Goal: Task Accomplishment & Management: Manage account settings

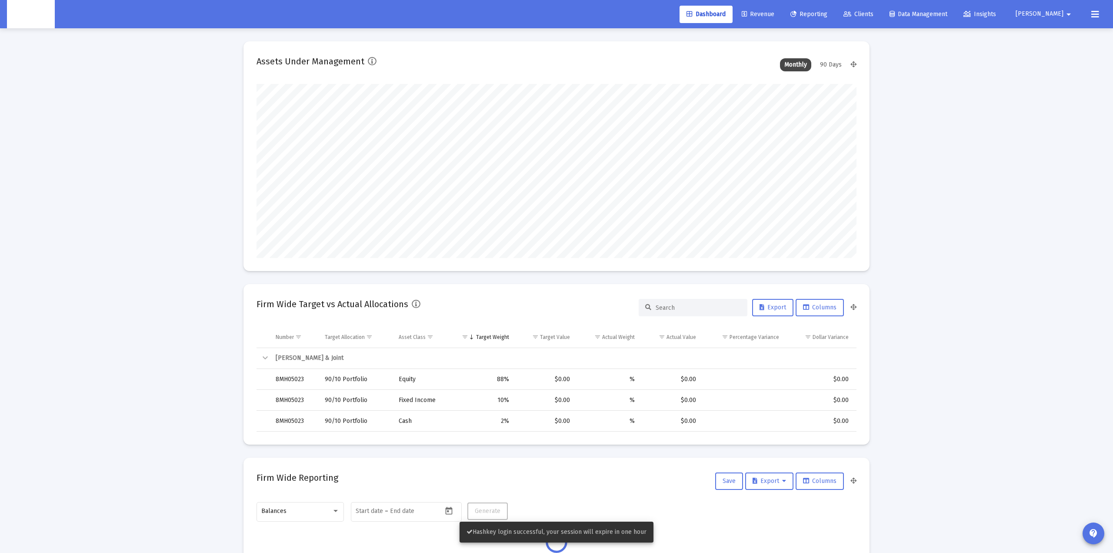
type input "[DATE]"
click at [1056, 13] on span "[PERSON_NAME]" at bounding box center [1033, 13] width 48 height 7
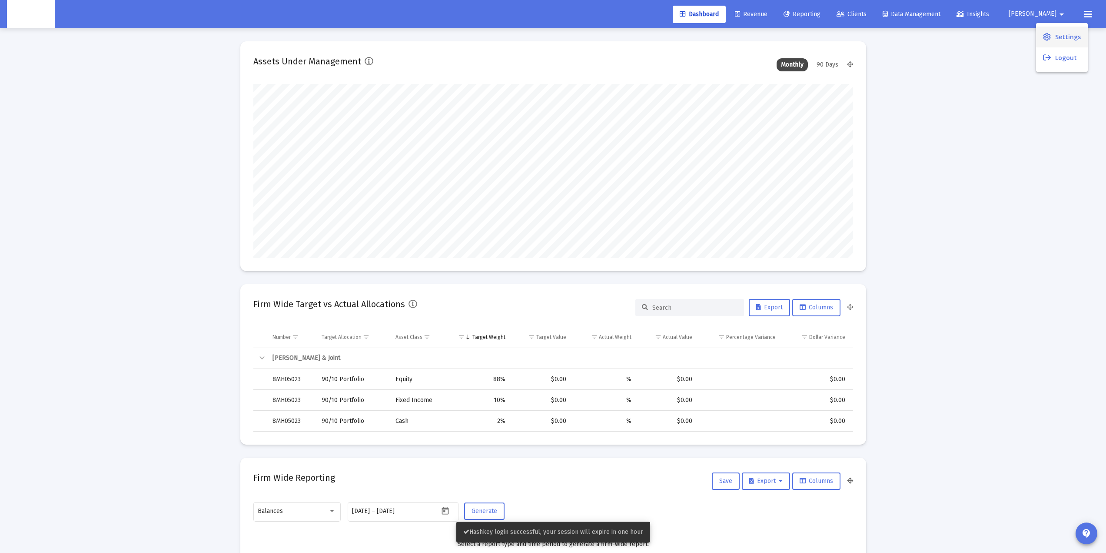
click at [1044, 34] on icon at bounding box center [1047, 37] width 8 height 8
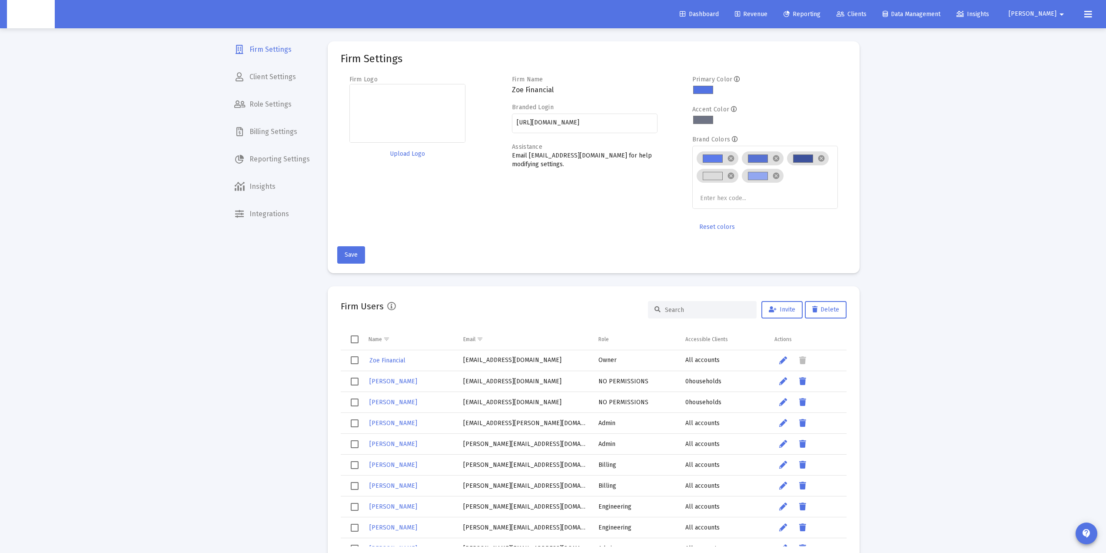
click at [693, 309] on input at bounding box center [707, 309] width 85 height 7
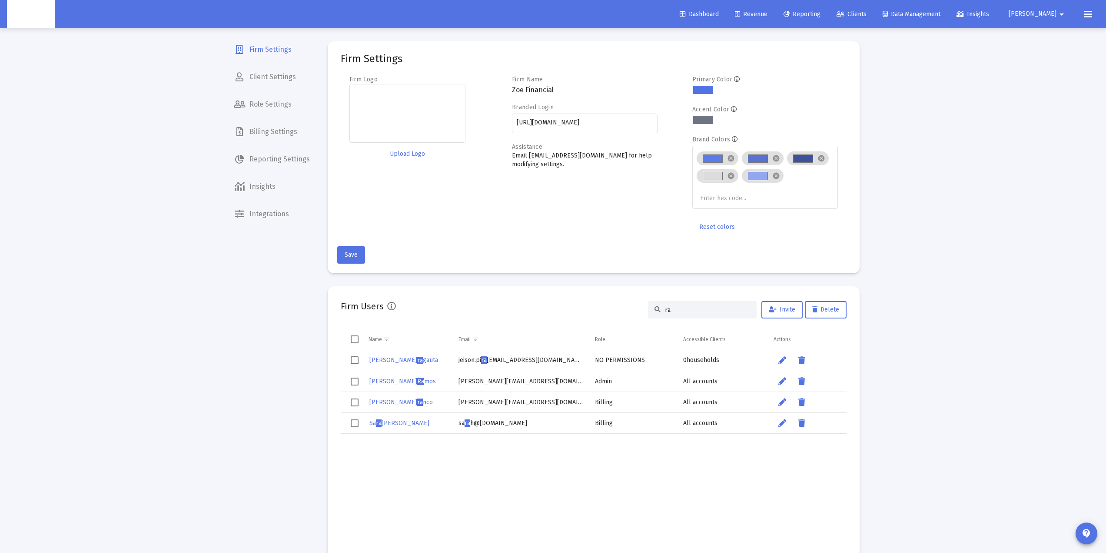
type input "r"
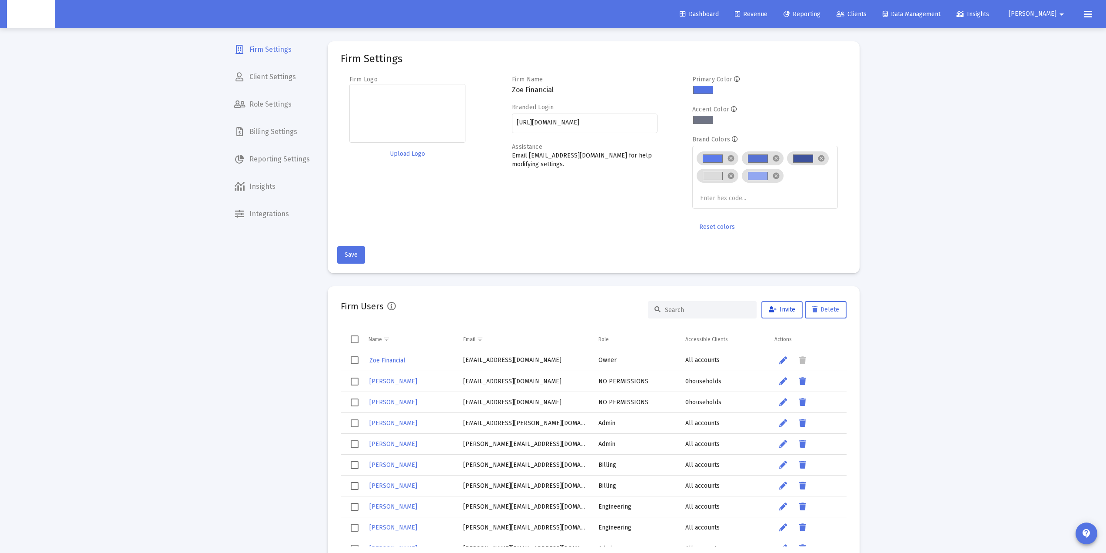
click at [782, 309] on span "Invite" at bounding box center [782, 309] width 27 height 7
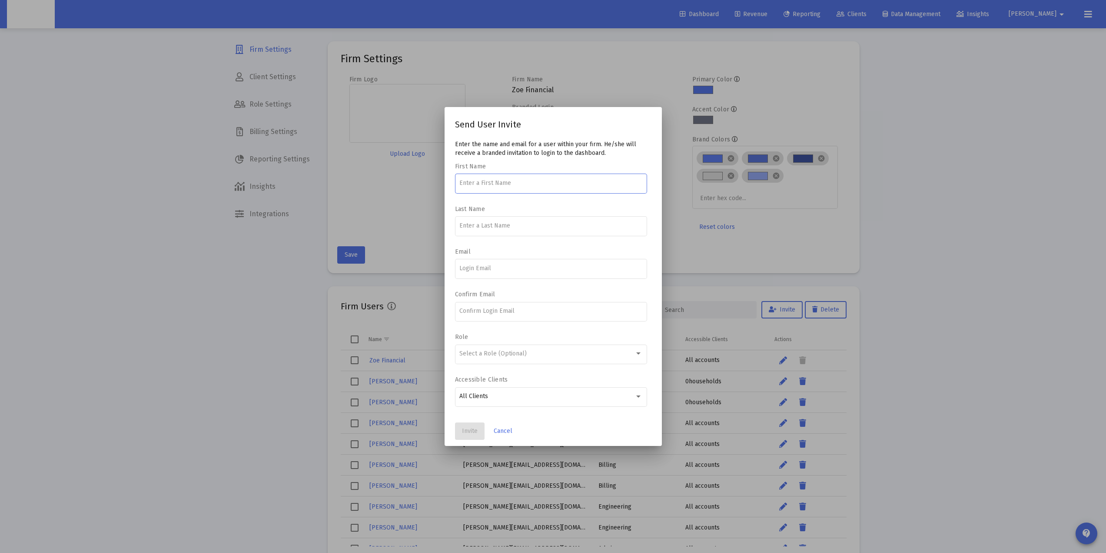
drag, startPoint x: 889, startPoint y: 185, endPoint x: 869, endPoint y: 197, distance: 23.2
click at [888, 185] on div at bounding box center [553, 276] width 1106 height 553
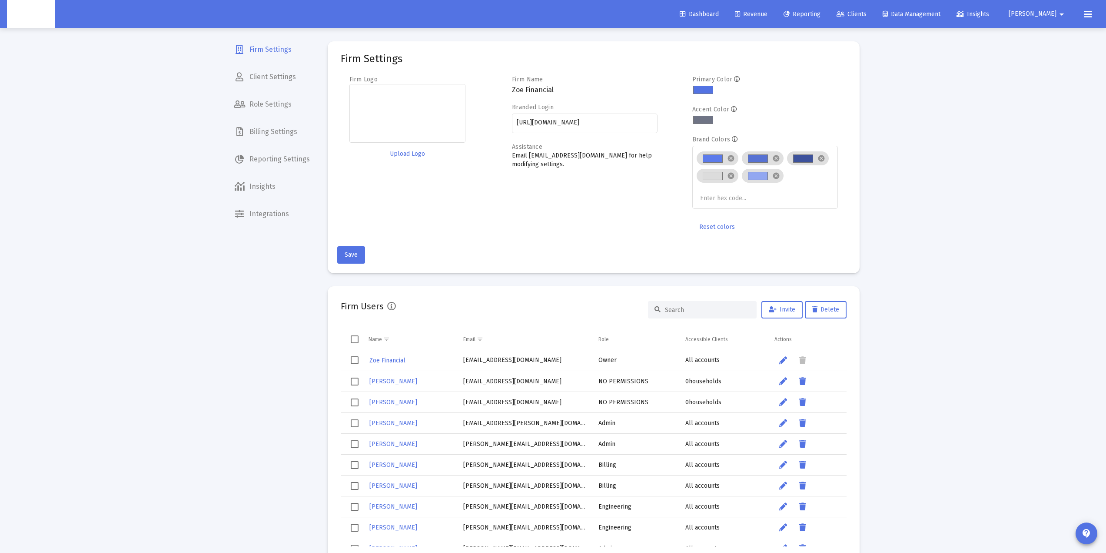
click at [688, 306] on input at bounding box center [707, 309] width 85 height 7
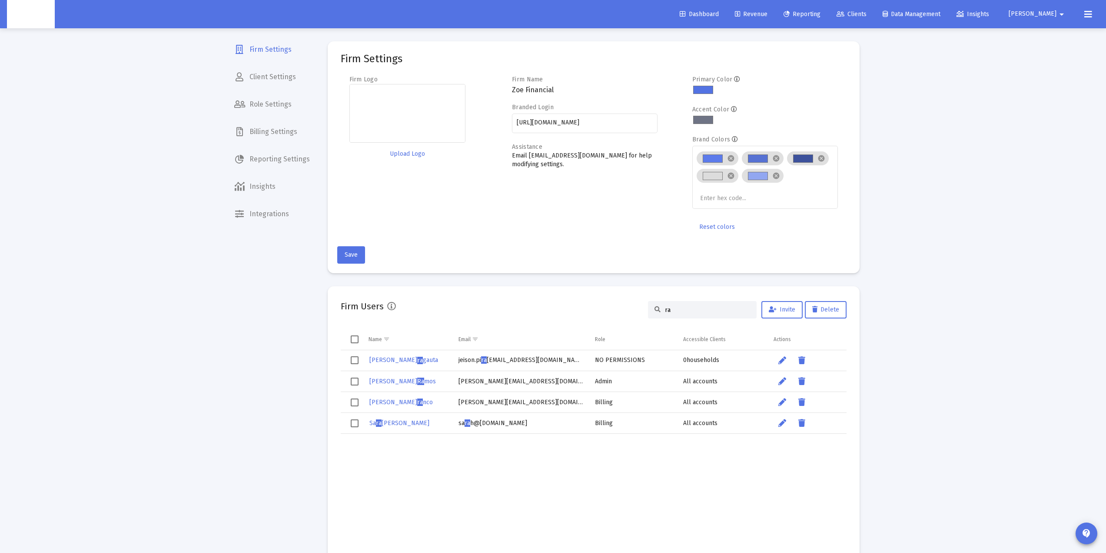
type input "ra"
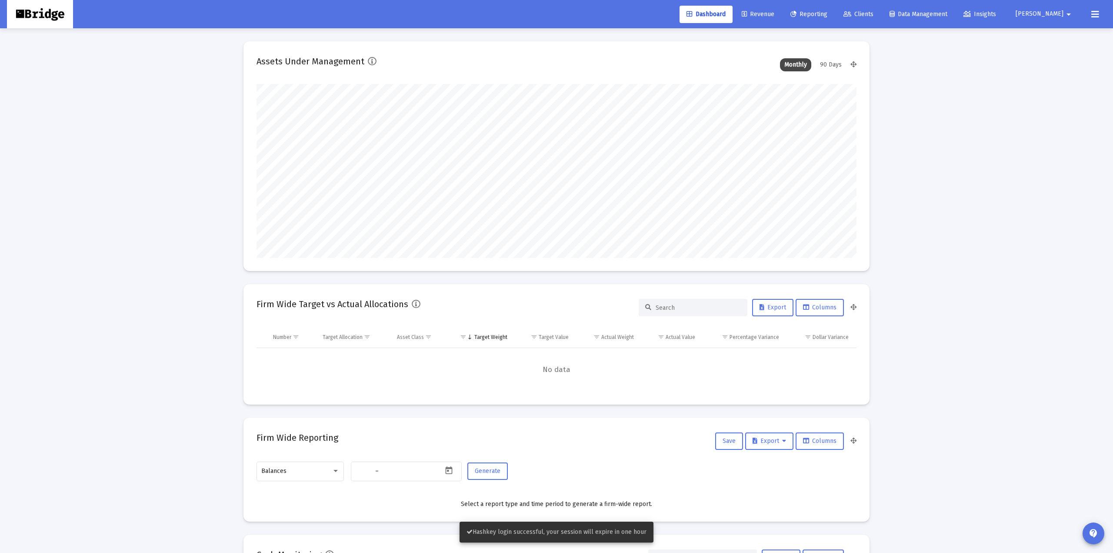
type input "[DATE]"
click at [1052, 15] on span "[PERSON_NAME]" at bounding box center [1033, 13] width 48 height 7
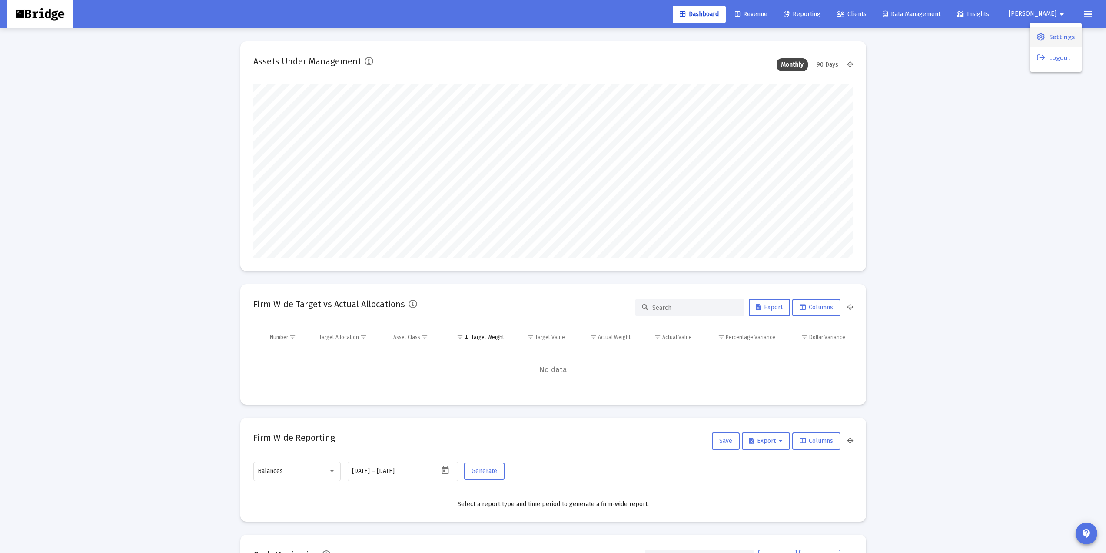
click at [1050, 35] on span "Settings" at bounding box center [1062, 37] width 26 height 21
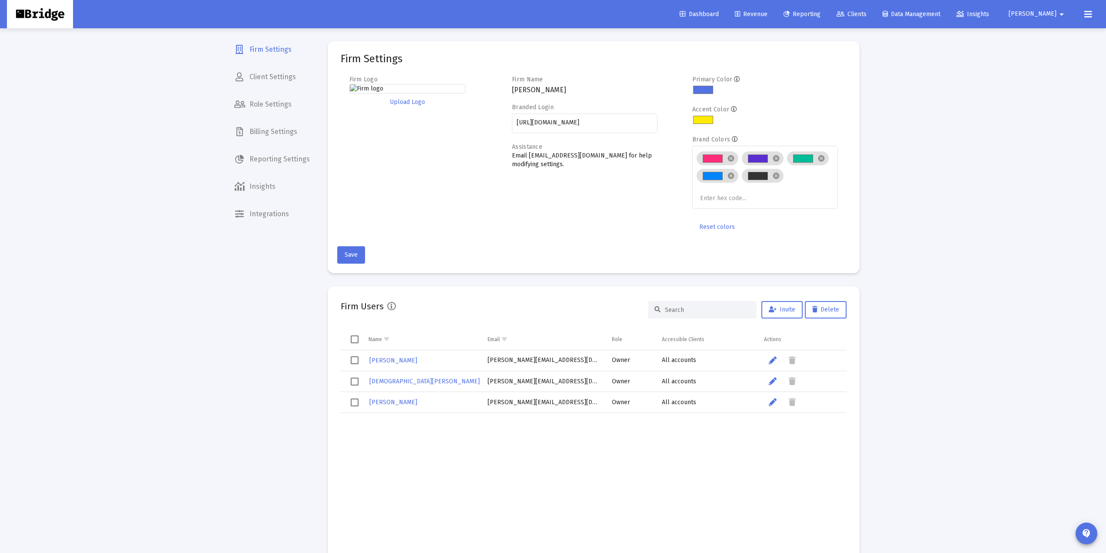
click at [688, 311] on input at bounding box center [707, 309] width 85 height 7
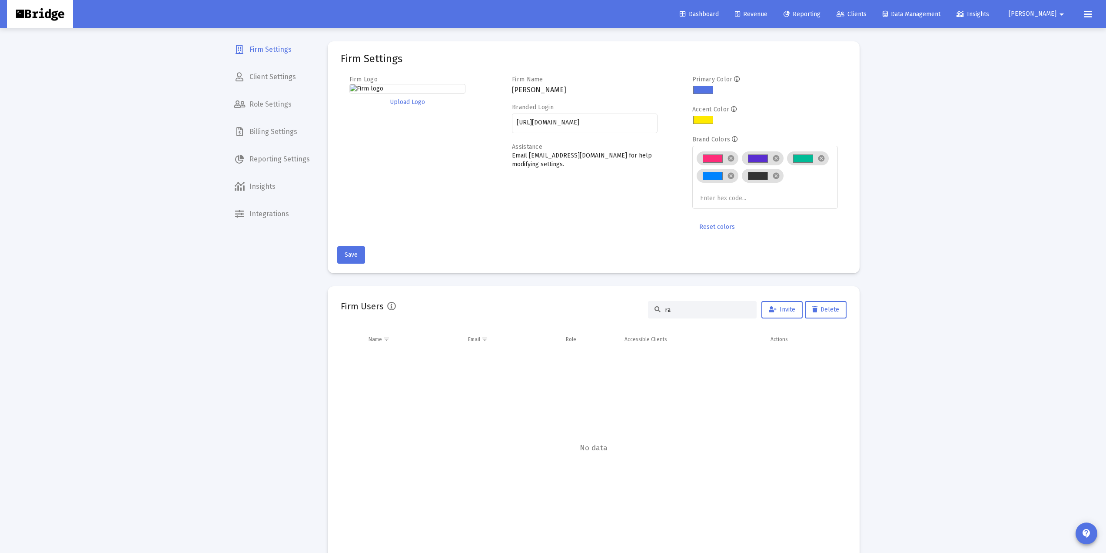
type input "r"
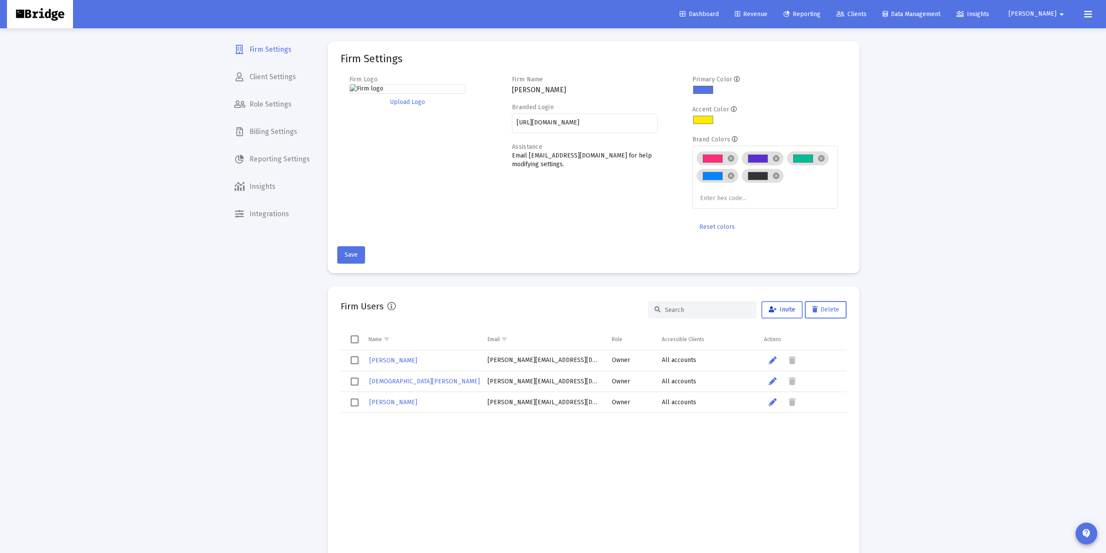
click at [782, 306] on span "Invite" at bounding box center [782, 309] width 27 height 7
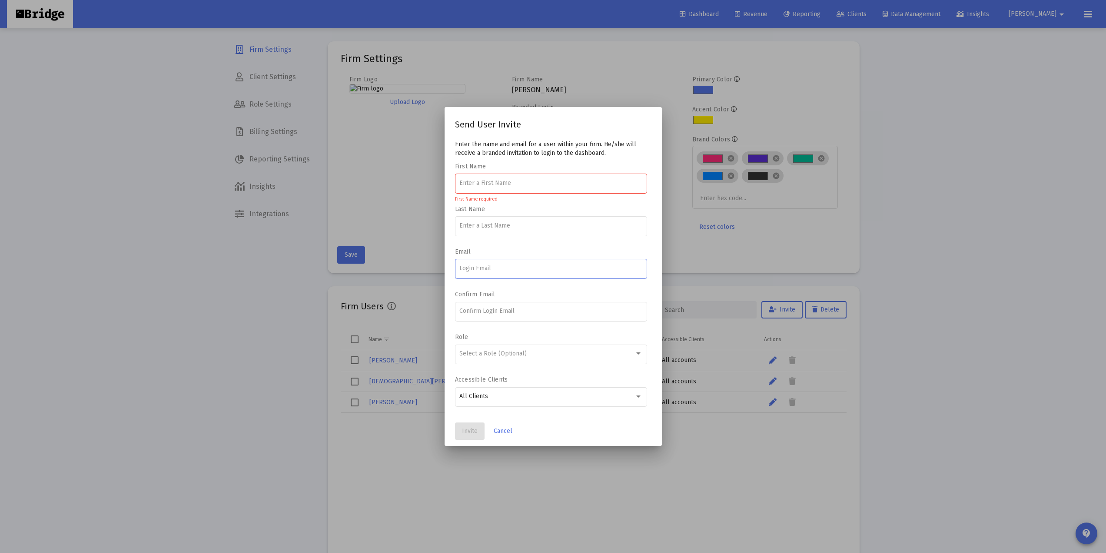
click at [486, 271] on input at bounding box center [551, 268] width 183 height 7
click at [499, 265] on input at bounding box center [551, 268] width 183 height 7
paste input "rajesh@zoefin.com"
type input "rajesh@zoefin.com"
click at [483, 314] on input at bounding box center [551, 310] width 183 height 7
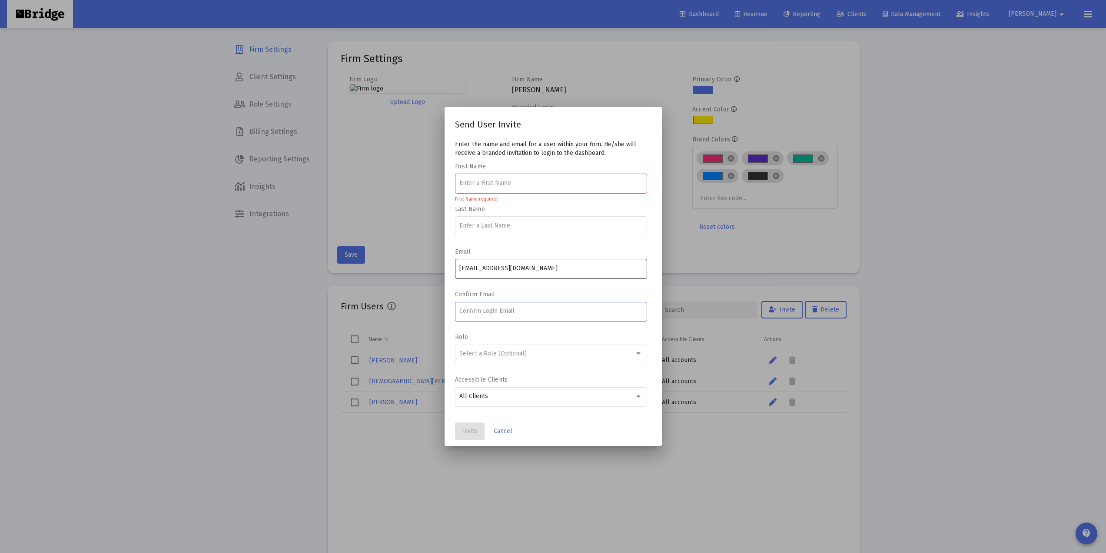
paste input "rajesh@zoefin.com"
type input "rajesh@zoefin.com"
click at [501, 184] on input at bounding box center [551, 183] width 183 height 7
type input "Rajesh"
type input "Gaur"
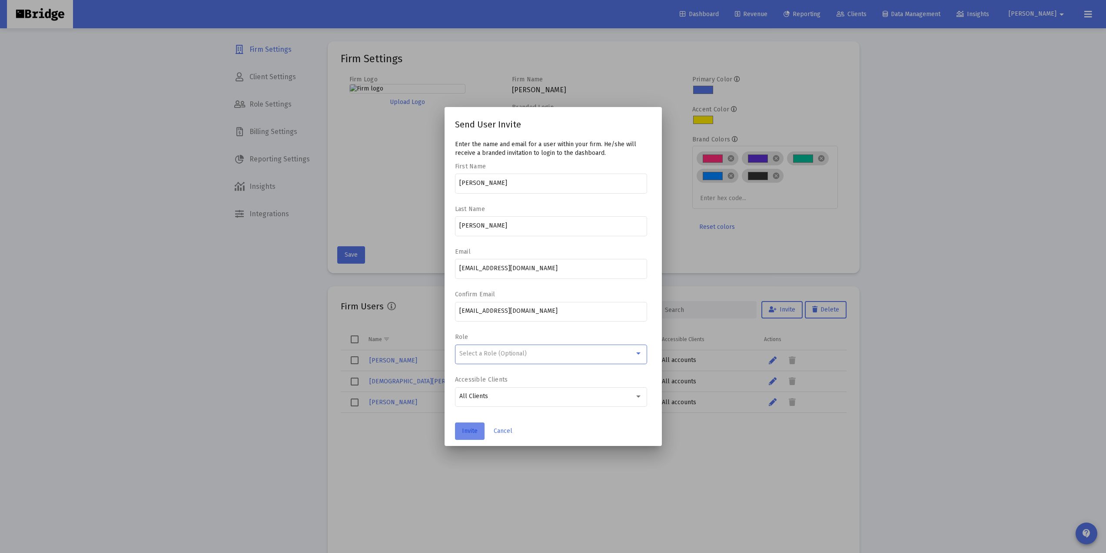
click at [473, 428] on span "Invite" at bounding box center [470, 430] width 16 height 7
click at [474, 426] on button "Invite" at bounding box center [470, 430] width 30 height 17
click at [955, 338] on div at bounding box center [553, 276] width 1106 height 553
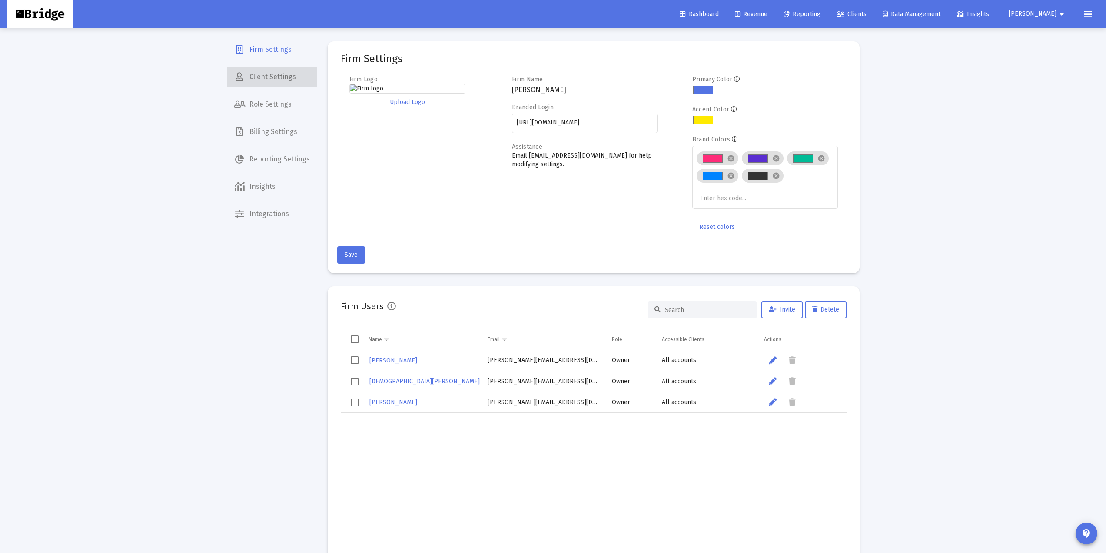
click at [291, 67] on span "Client Settings" at bounding box center [272, 77] width 90 height 21
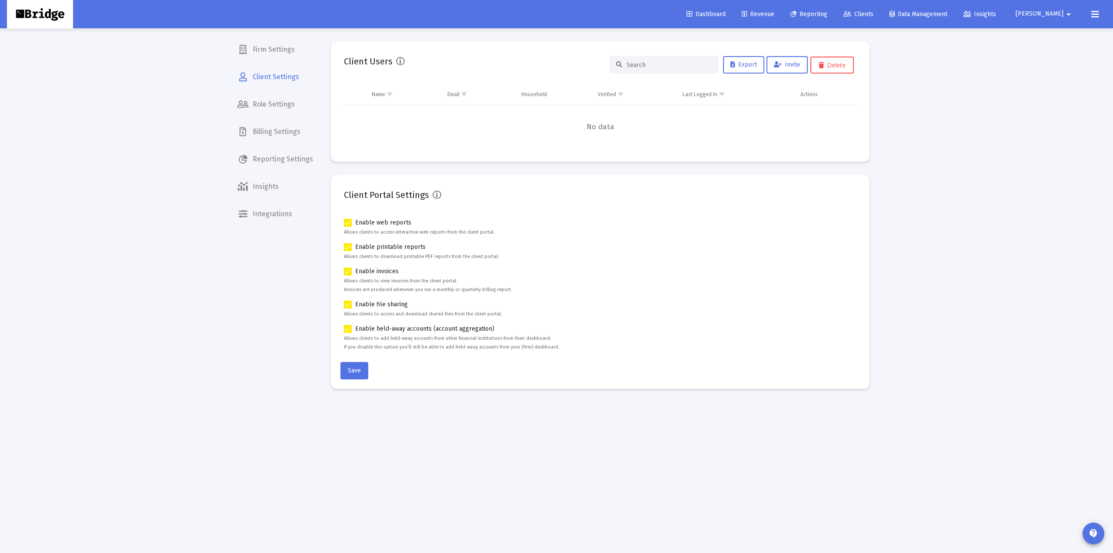
click at [282, 53] on span "Firm Settings" at bounding box center [275, 49] width 90 height 21
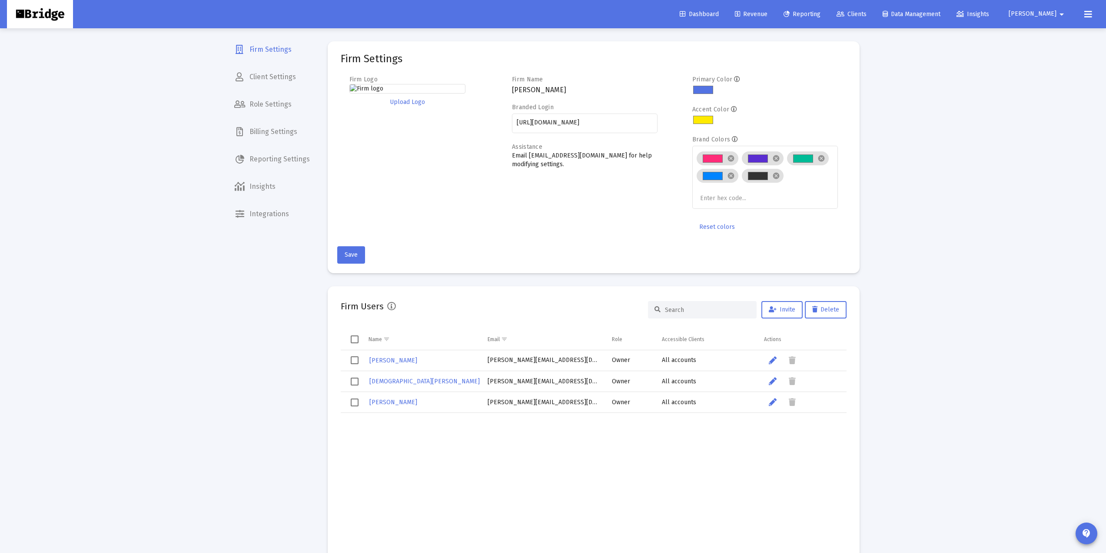
click at [684, 308] on input at bounding box center [707, 309] width 85 height 7
